Goal: Transaction & Acquisition: Obtain resource

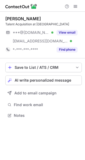
scroll to position [111, 85]
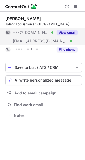
click at [70, 32] on button "View email" at bounding box center [67, 32] width 21 height 5
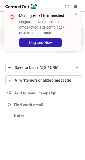
click at [78, 13] on span at bounding box center [77, 13] width 4 height 5
